Goal: Task Accomplishment & Management: Use online tool/utility

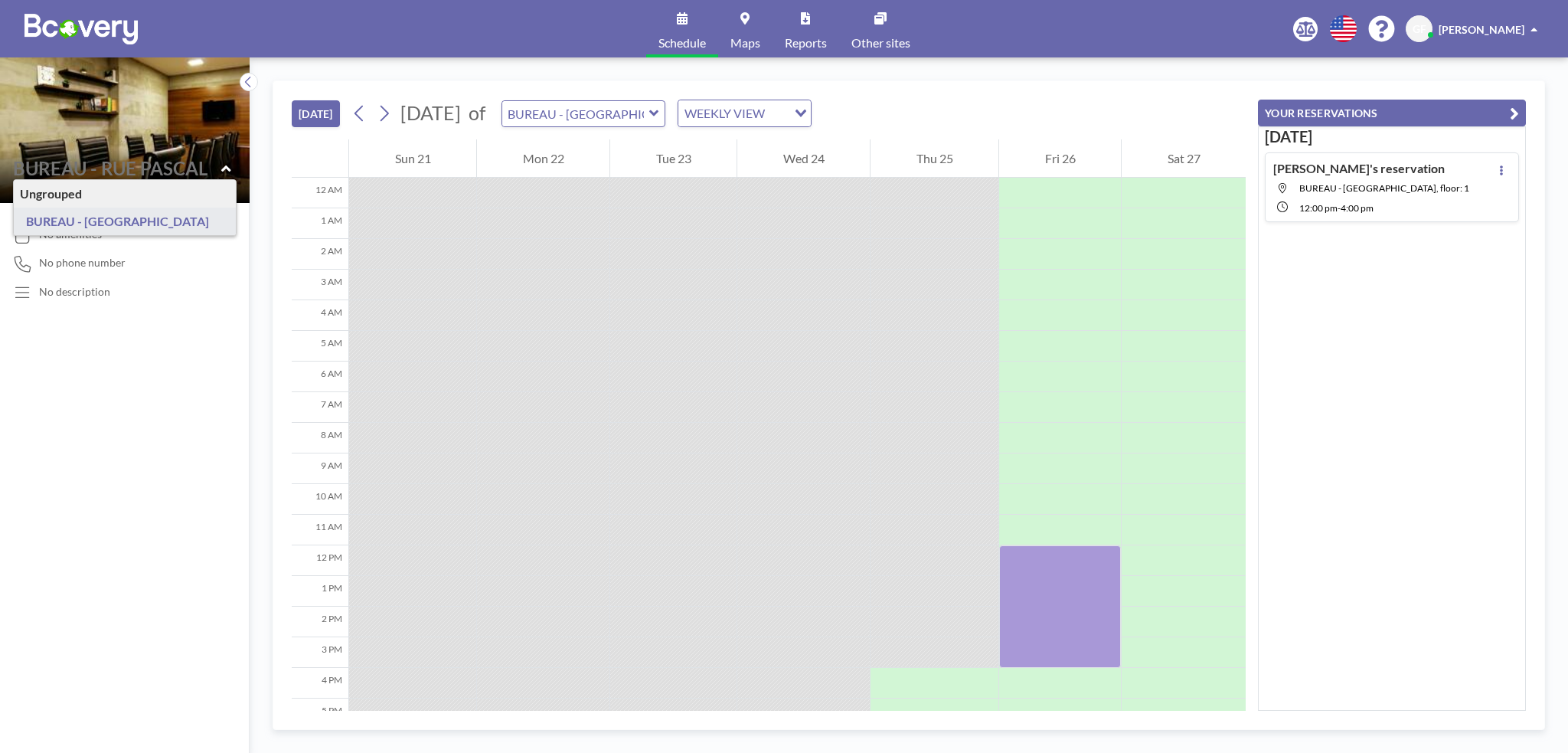
scroll to position [33, 0]
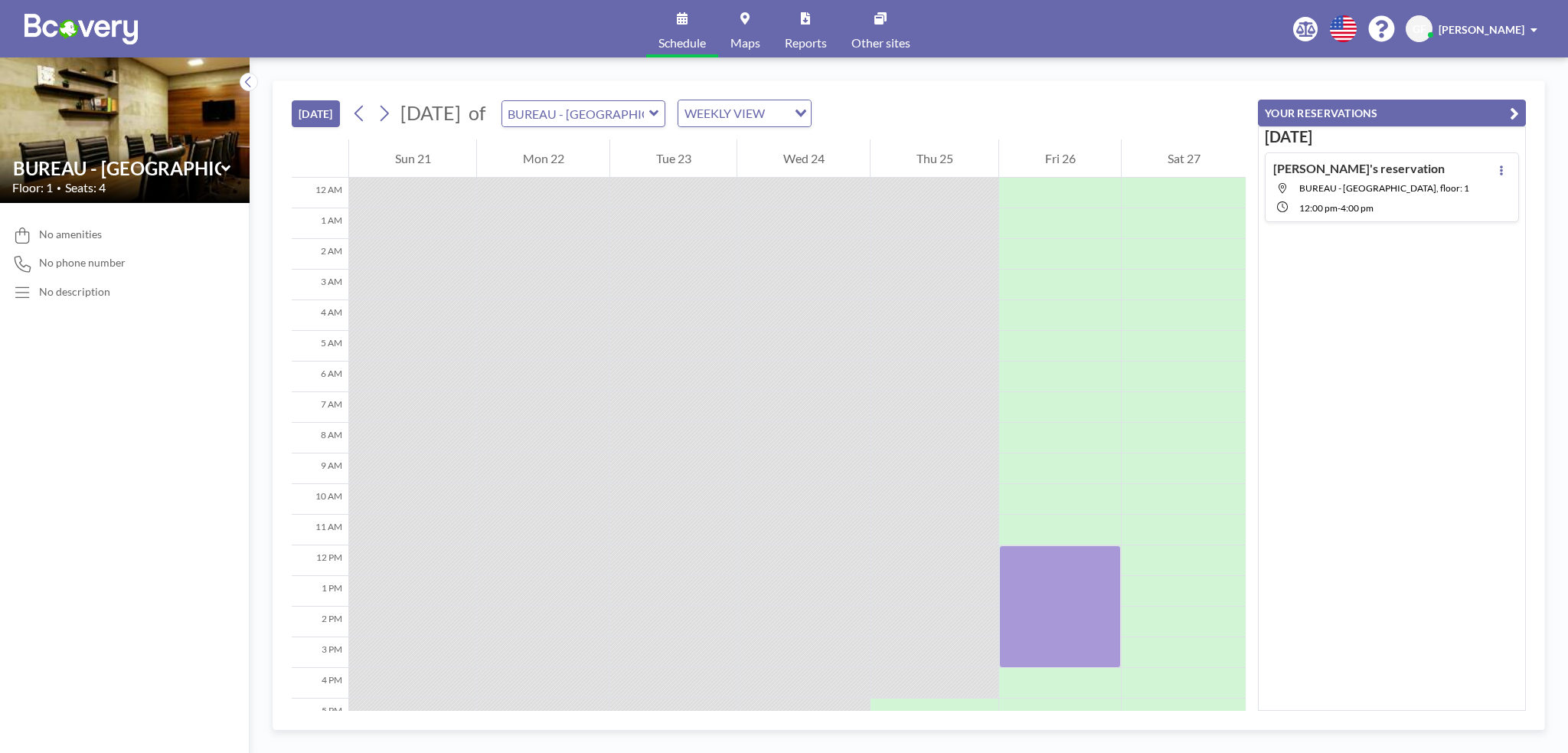
scroll to position [209, 0]
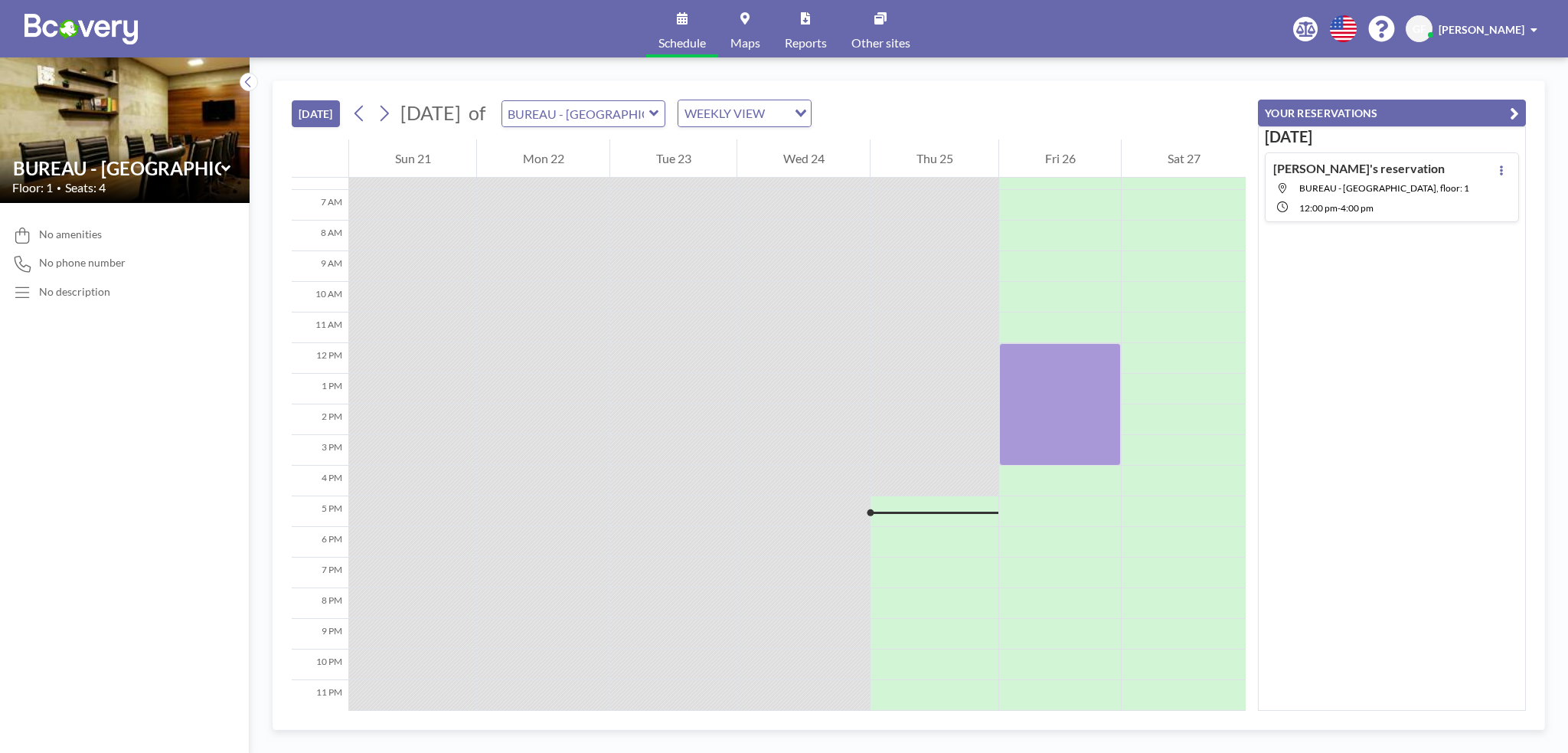
click at [79, 18] on img at bounding box center [82, 29] width 114 height 31
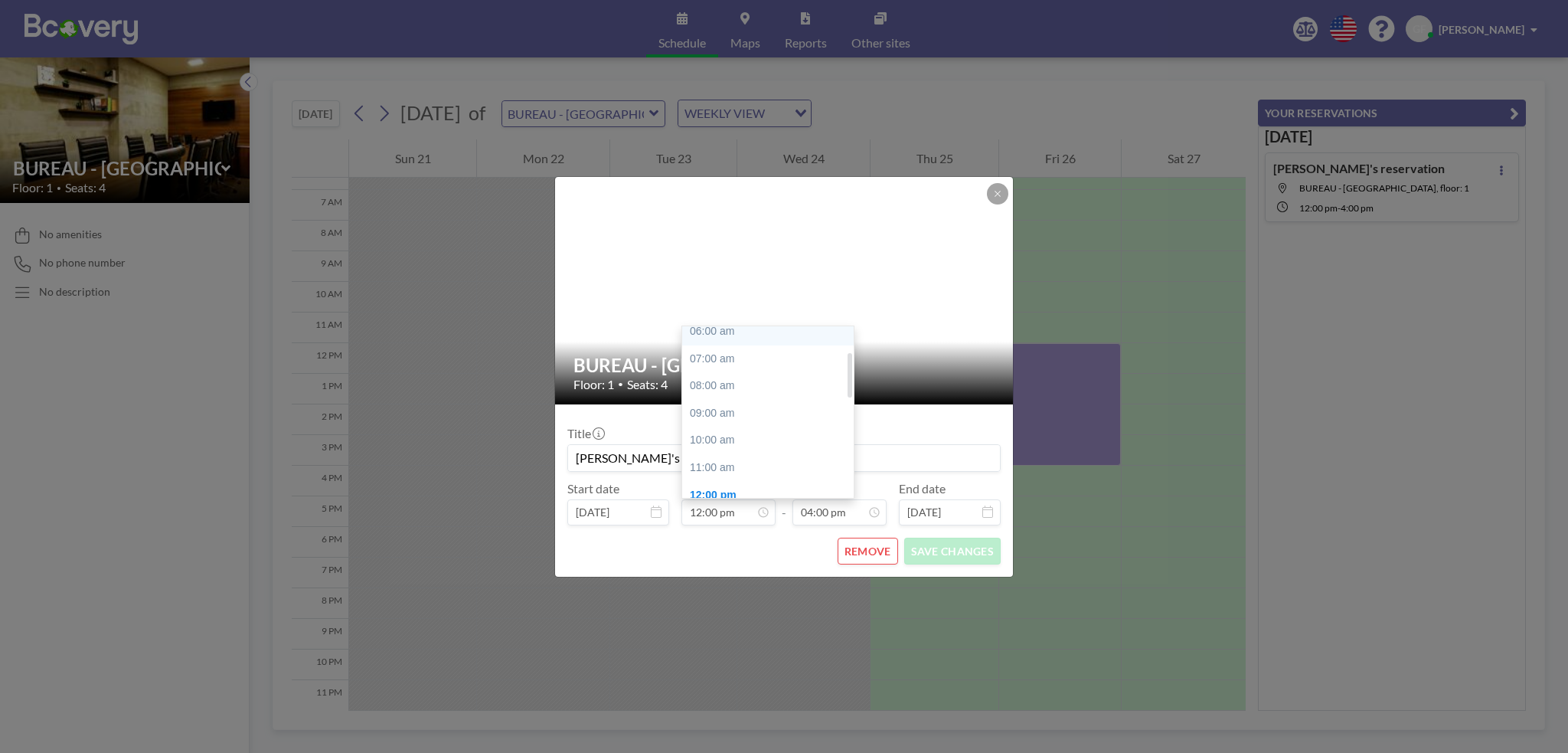
scroll to position [174, 0]
click at [723, 428] on div "10:00 am" at bounding box center [772, 438] width 179 height 28
type input "10:00 am"
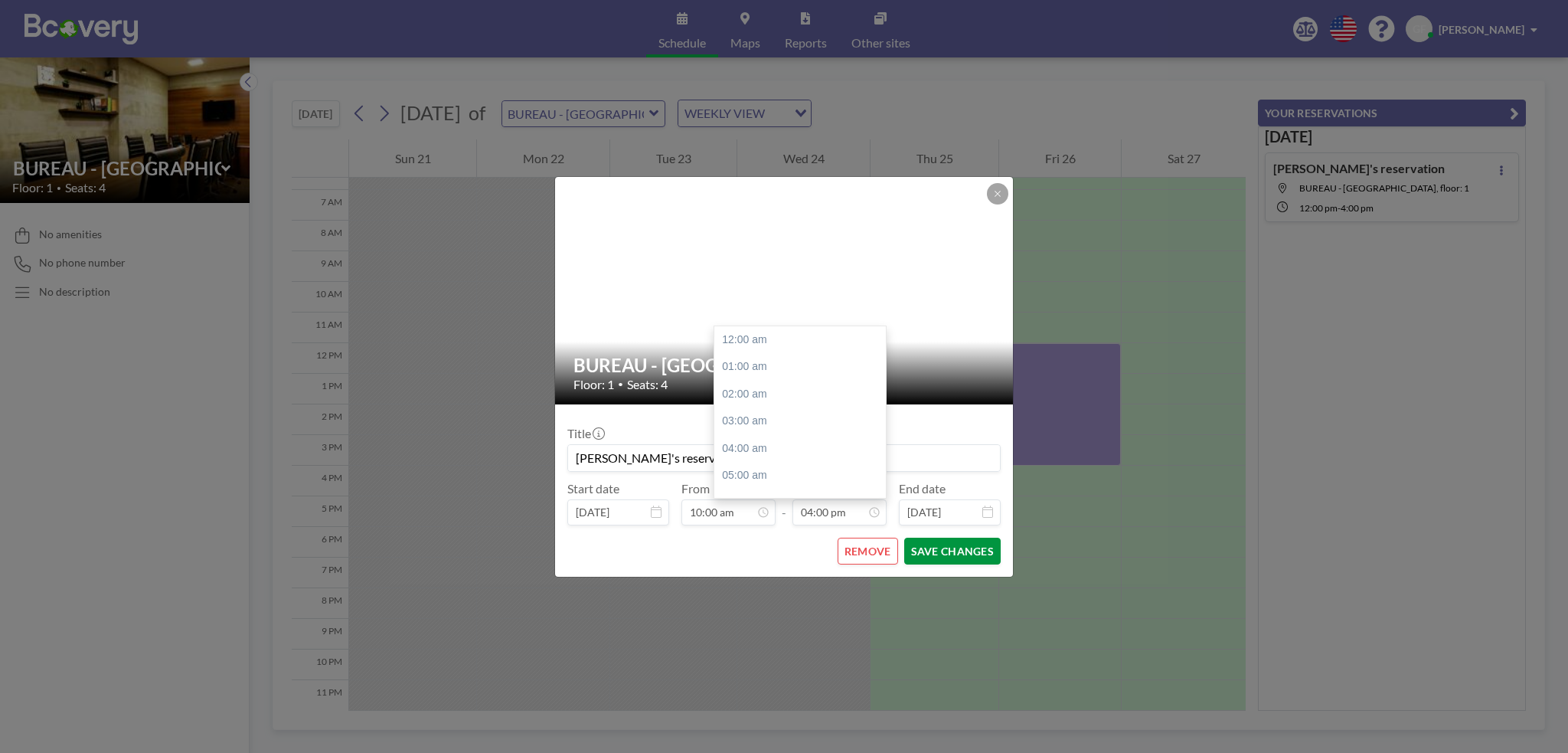
scroll to position [437, 0]
click at [946, 546] on button "SAVE CHANGES" at bounding box center [952, 551] width 97 height 27
